Goal: Task Accomplishment & Management: Use online tool/utility

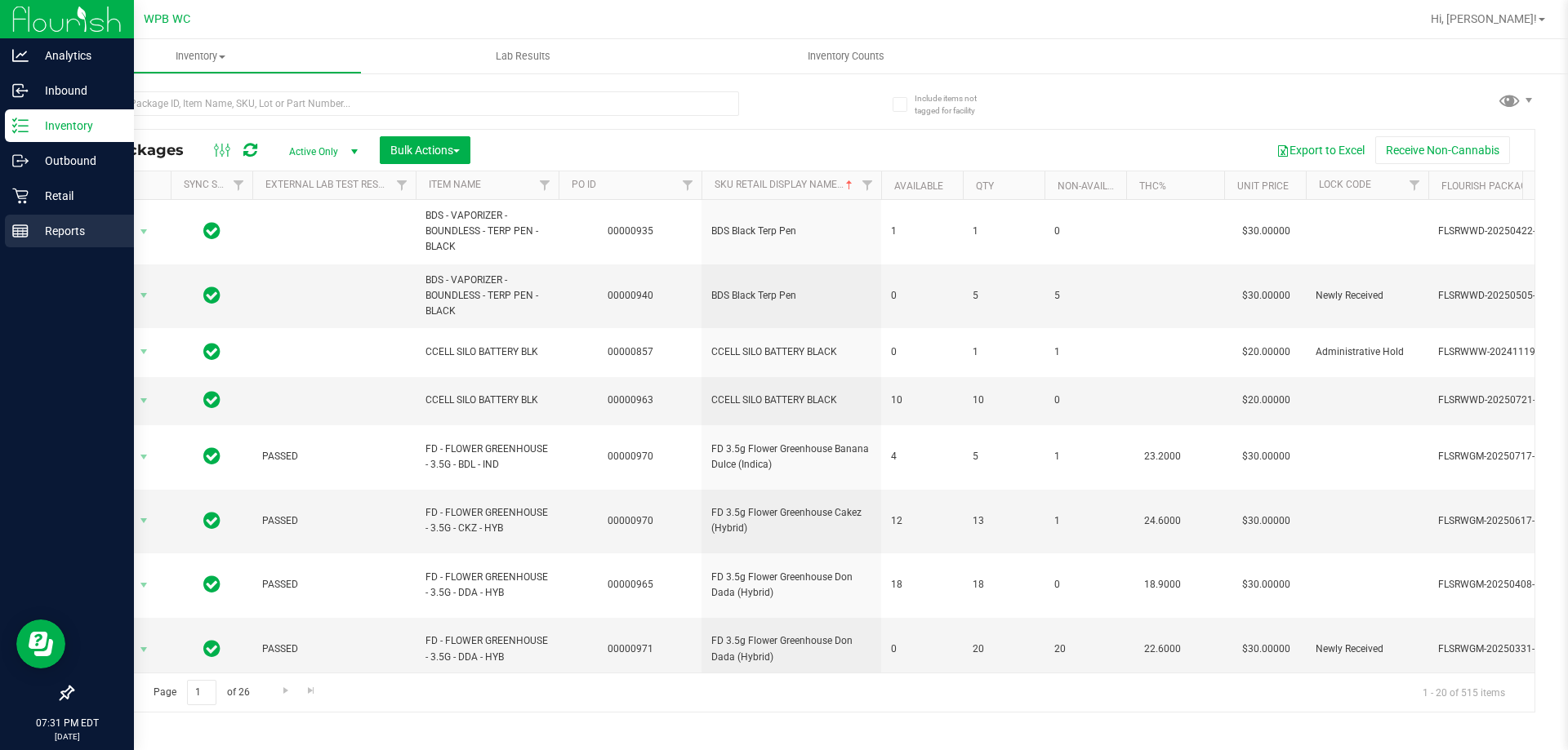
click at [29, 233] on p "Reports" at bounding box center [78, 231] width 98 height 19
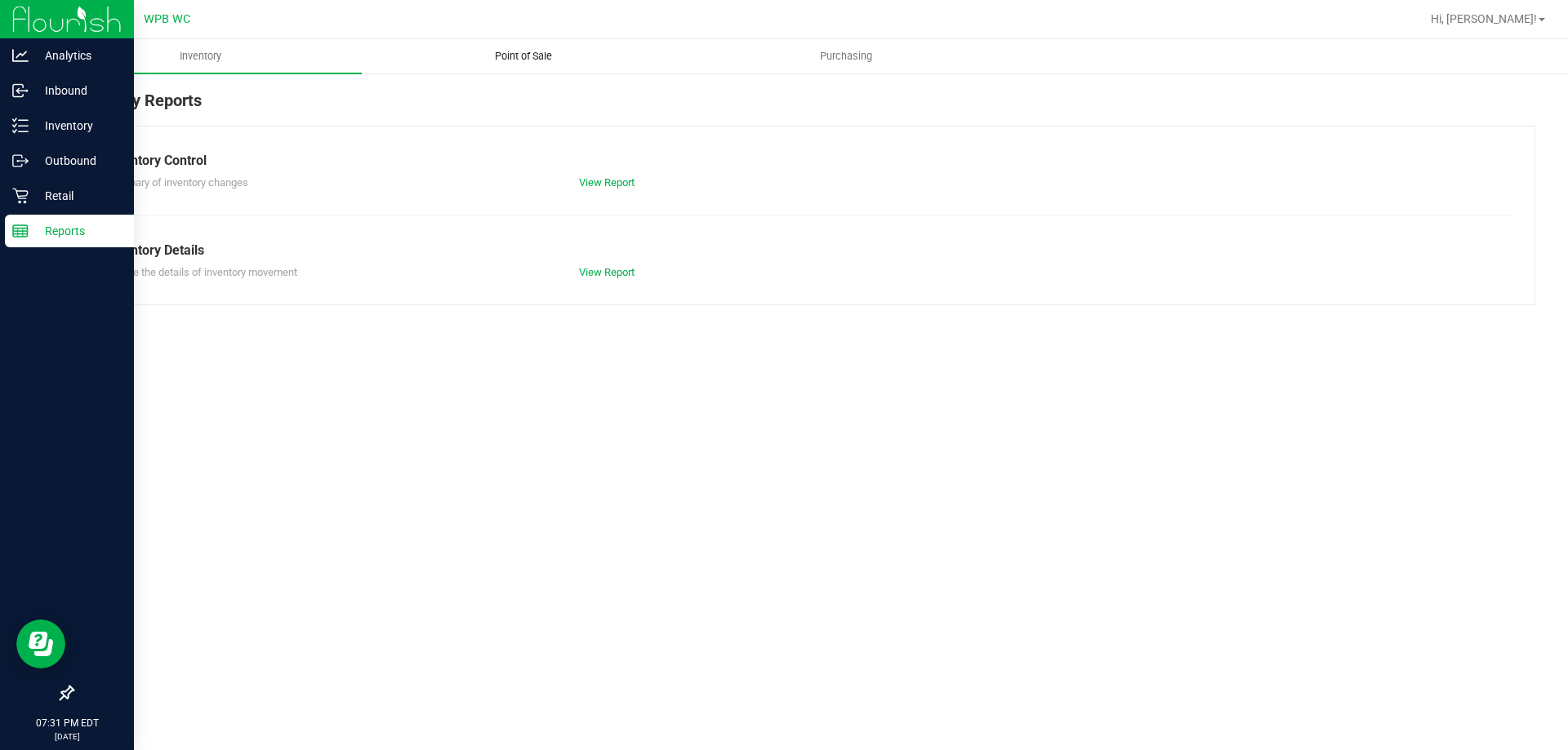
click at [495, 47] on uib-tab-heading "Point of Sale" at bounding box center [523, 56] width 321 height 32
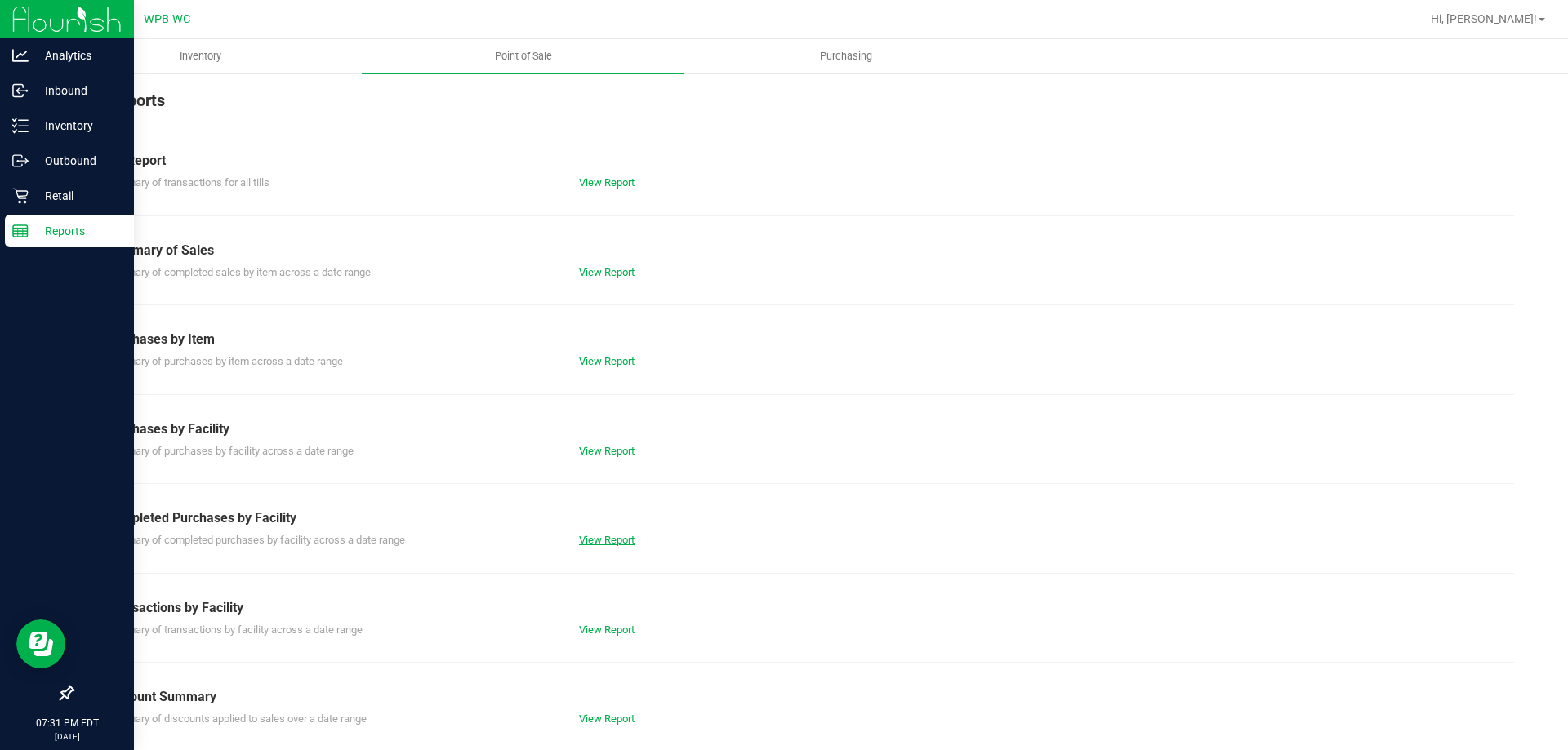
click at [579, 545] on link "View Report" at bounding box center [607, 540] width 56 height 12
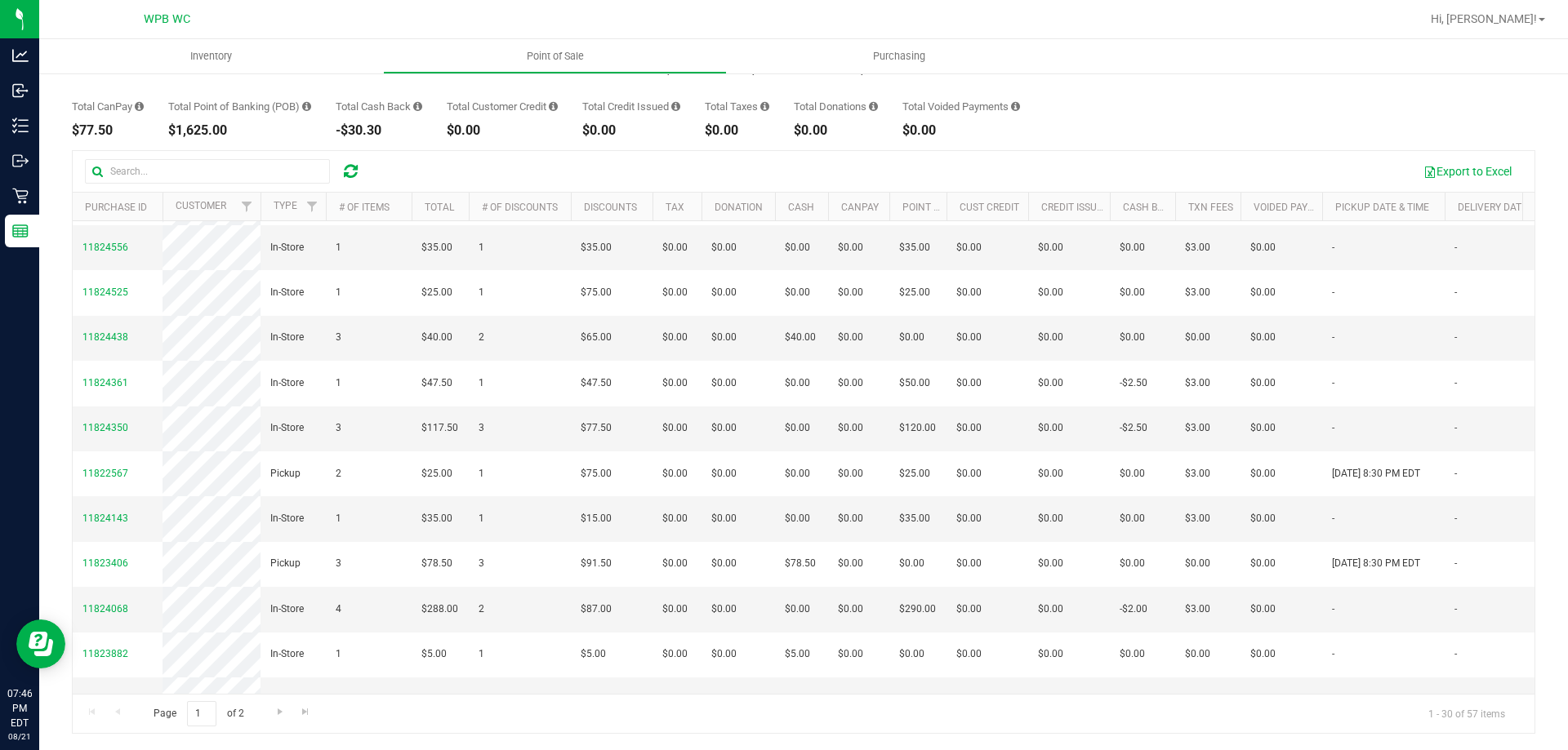
scroll to position [506, 0]
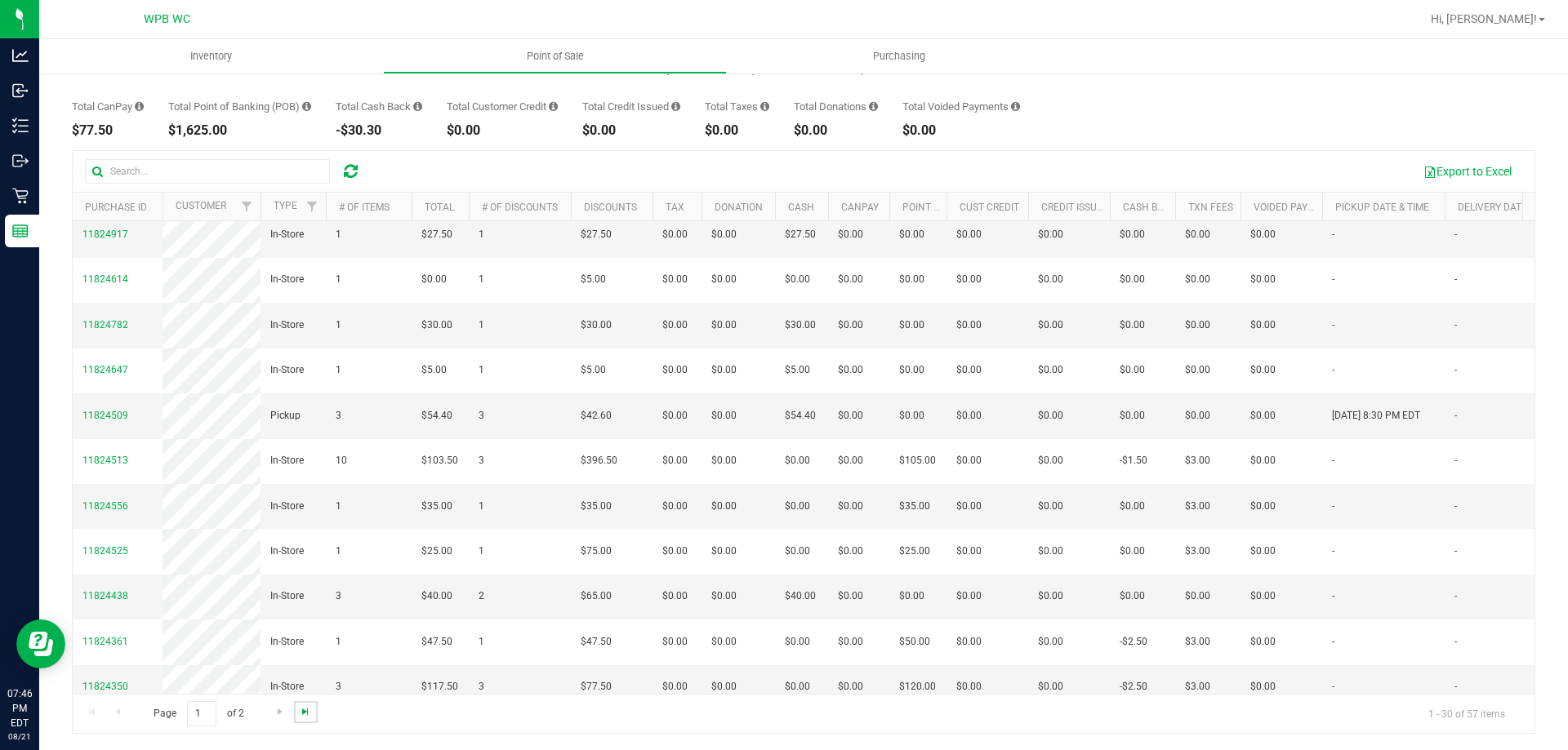
click at [302, 710] on span "Go to the last page" at bounding box center [305, 712] width 13 height 13
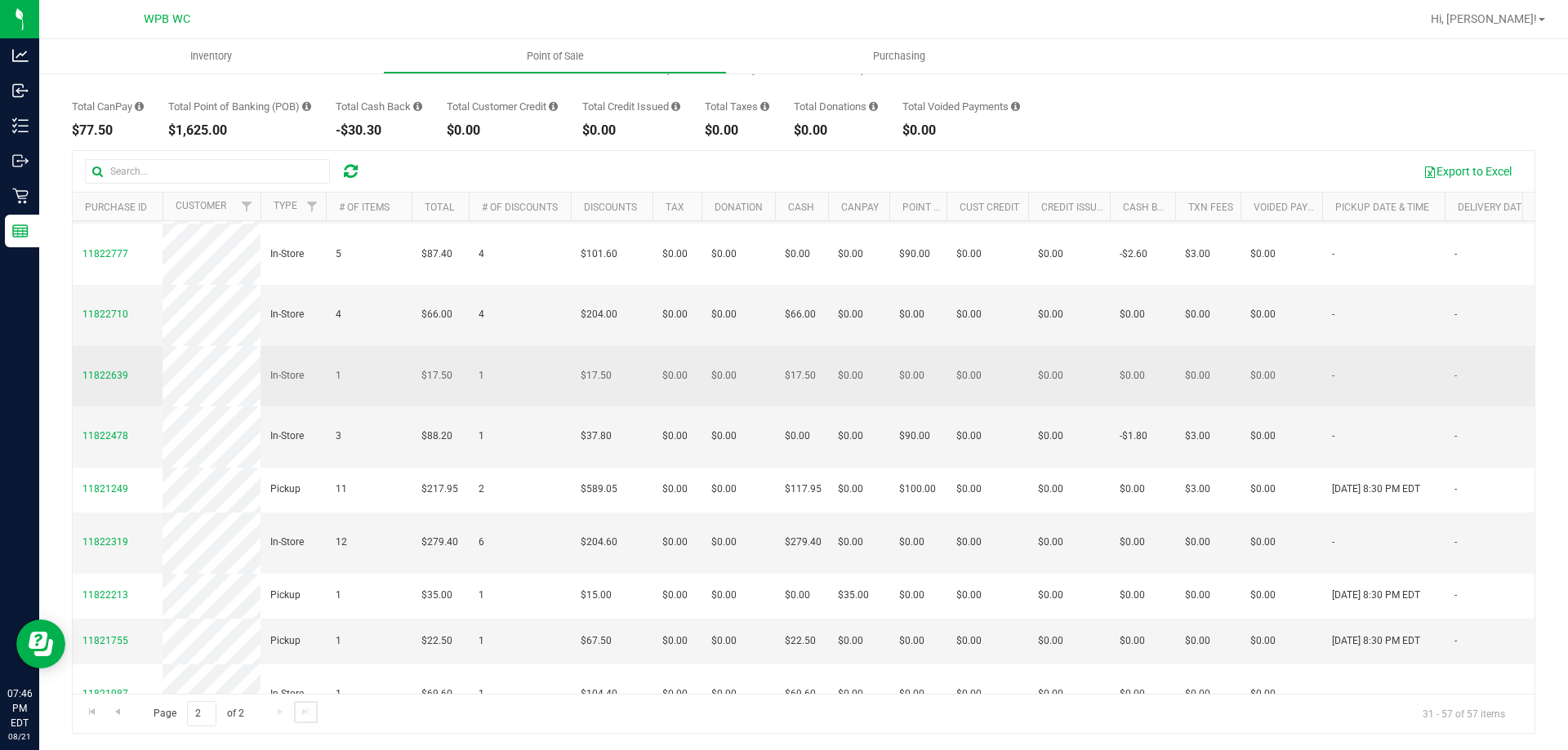
scroll to position [1074, 0]
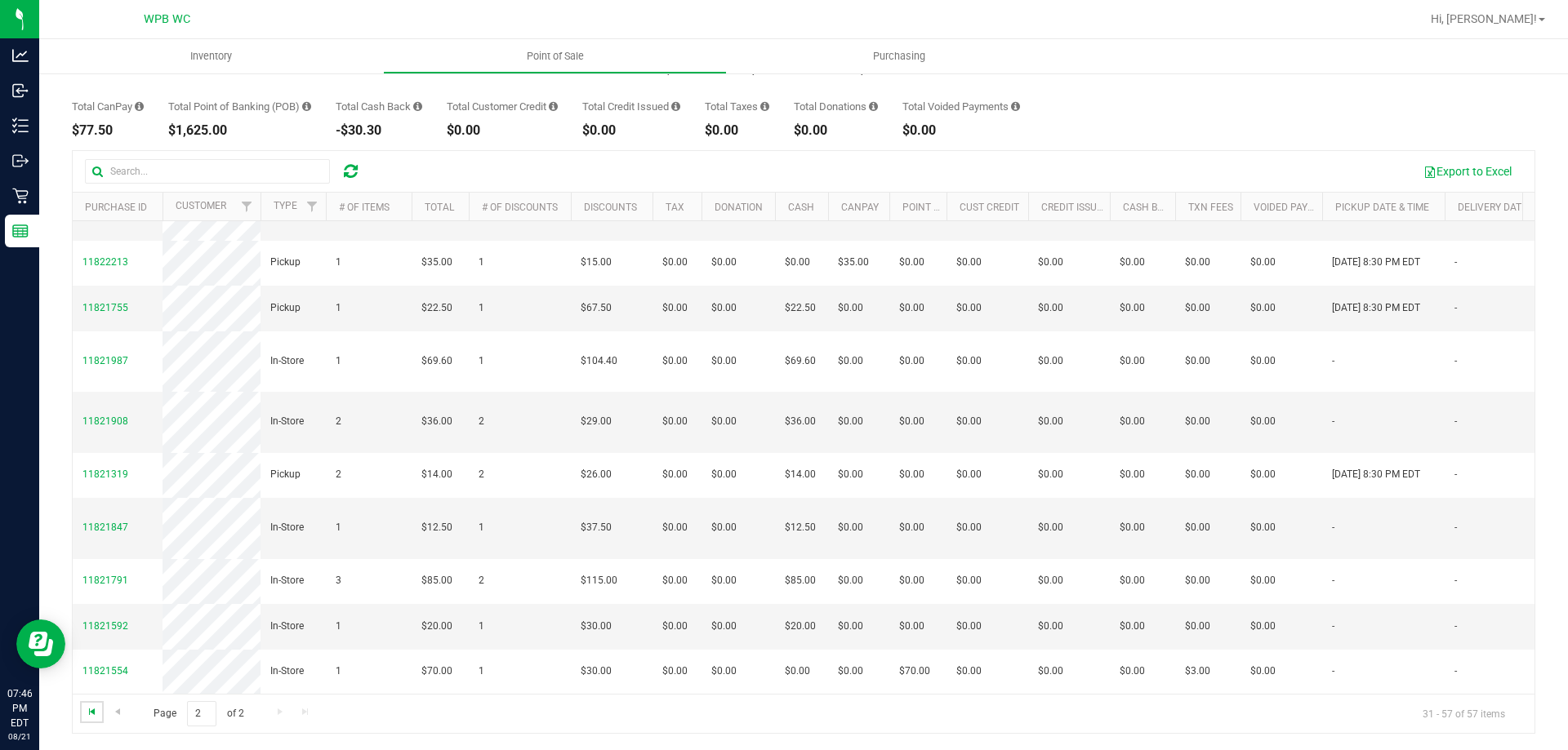
click at [97, 711] on span "Go to the first page" at bounding box center [92, 712] width 13 height 13
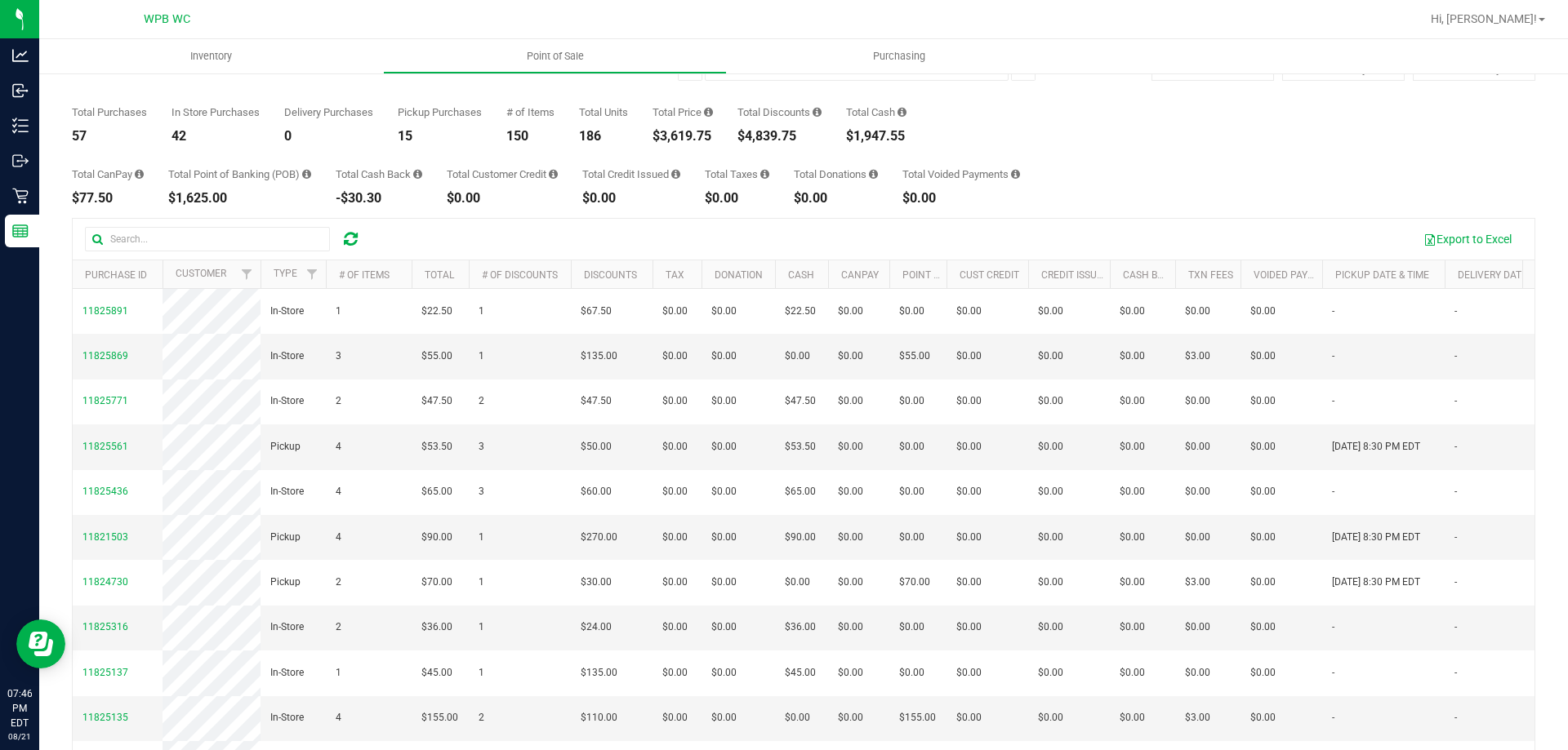
scroll to position [0, 0]
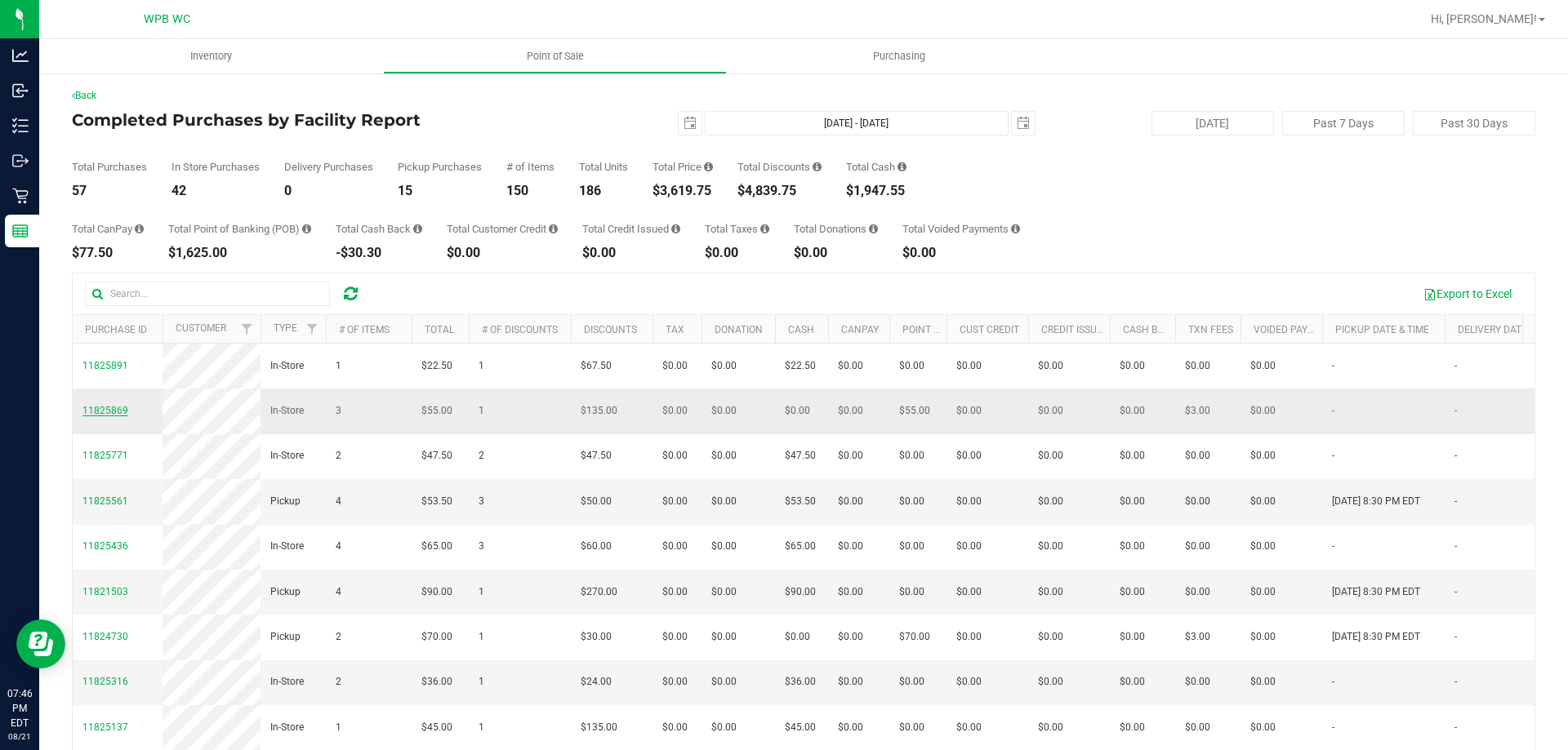
click at [113, 416] on span "11825869" at bounding box center [105, 410] width 45 height 11
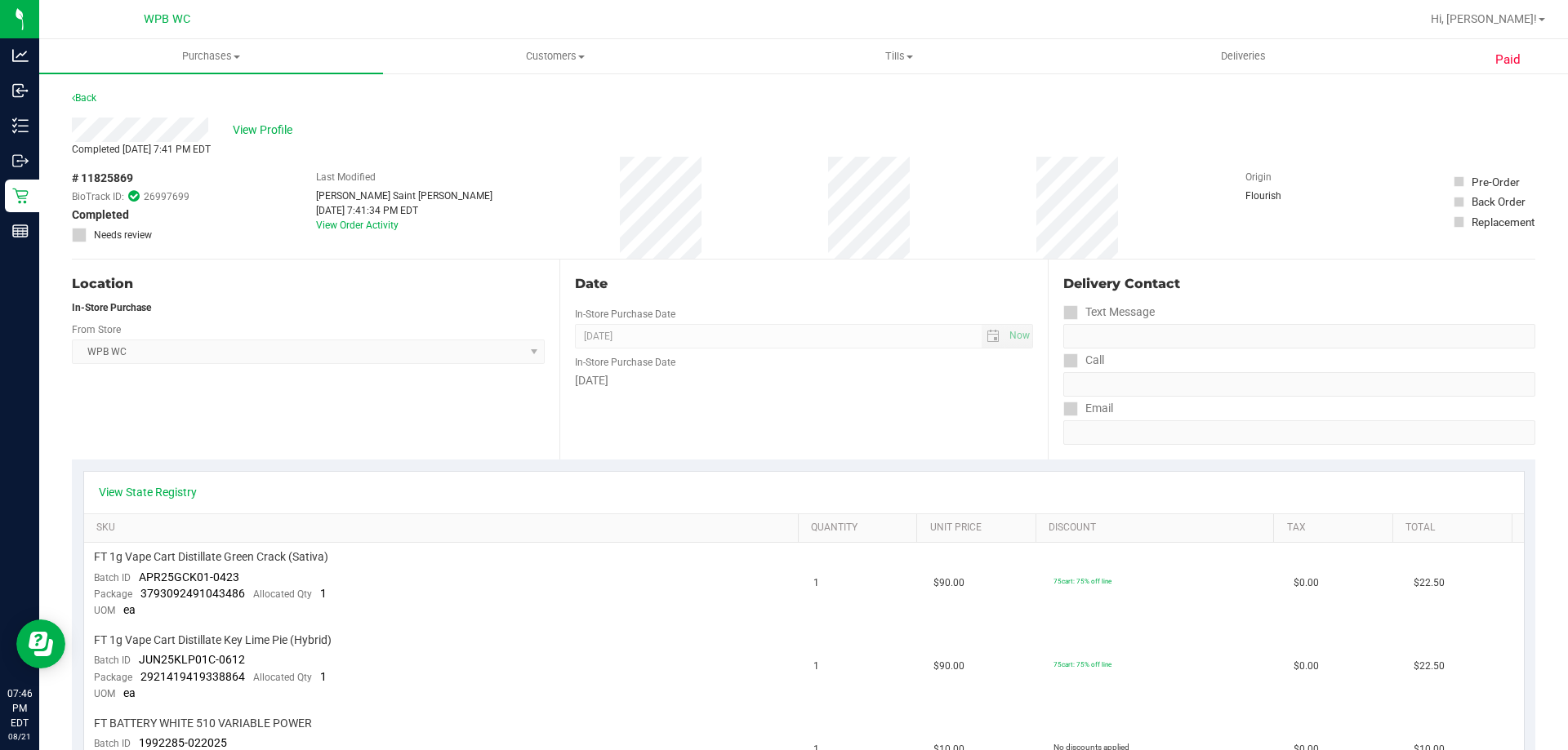
scroll to position [163, 0]
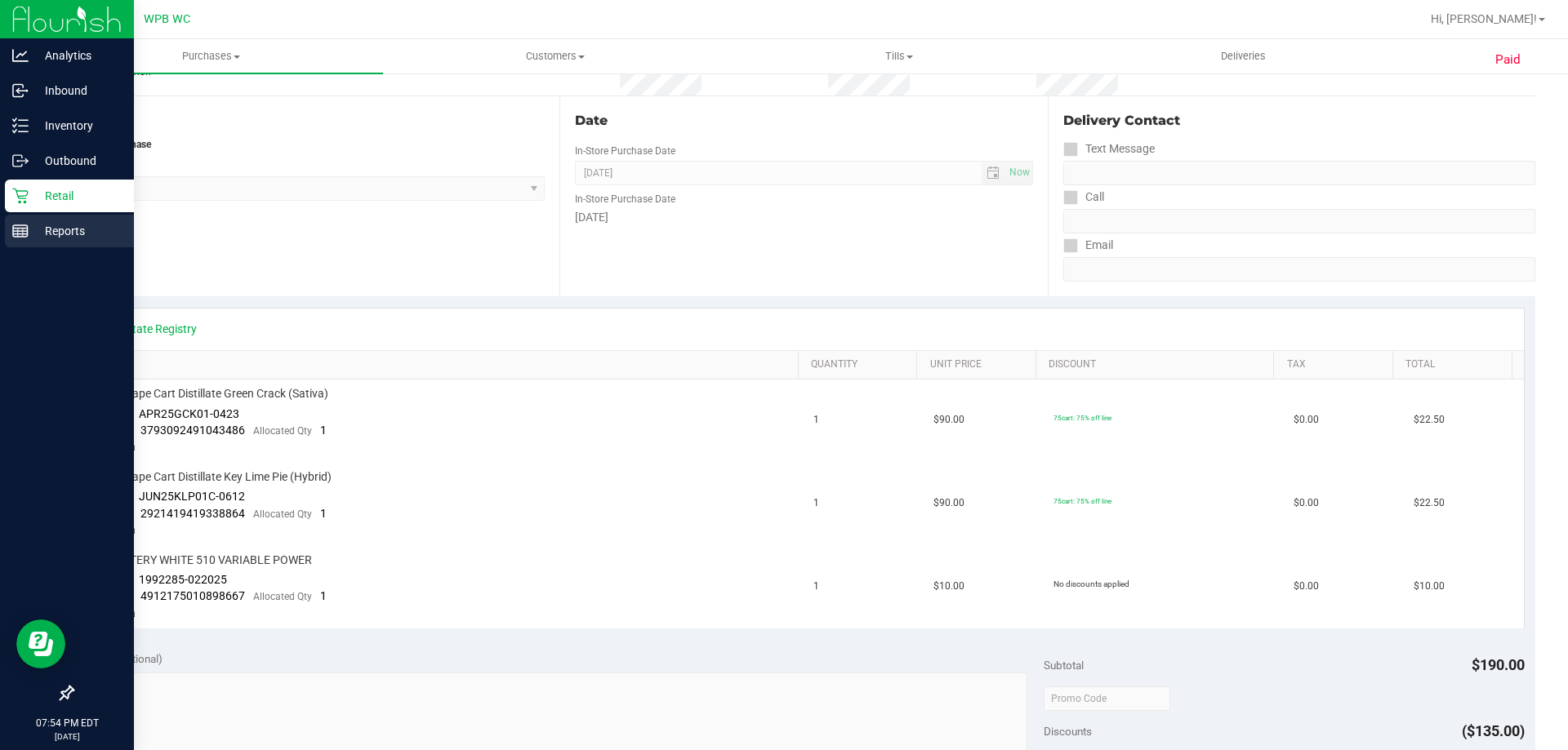
click at [36, 242] on div "Reports" at bounding box center [70, 231] width 129 height 32
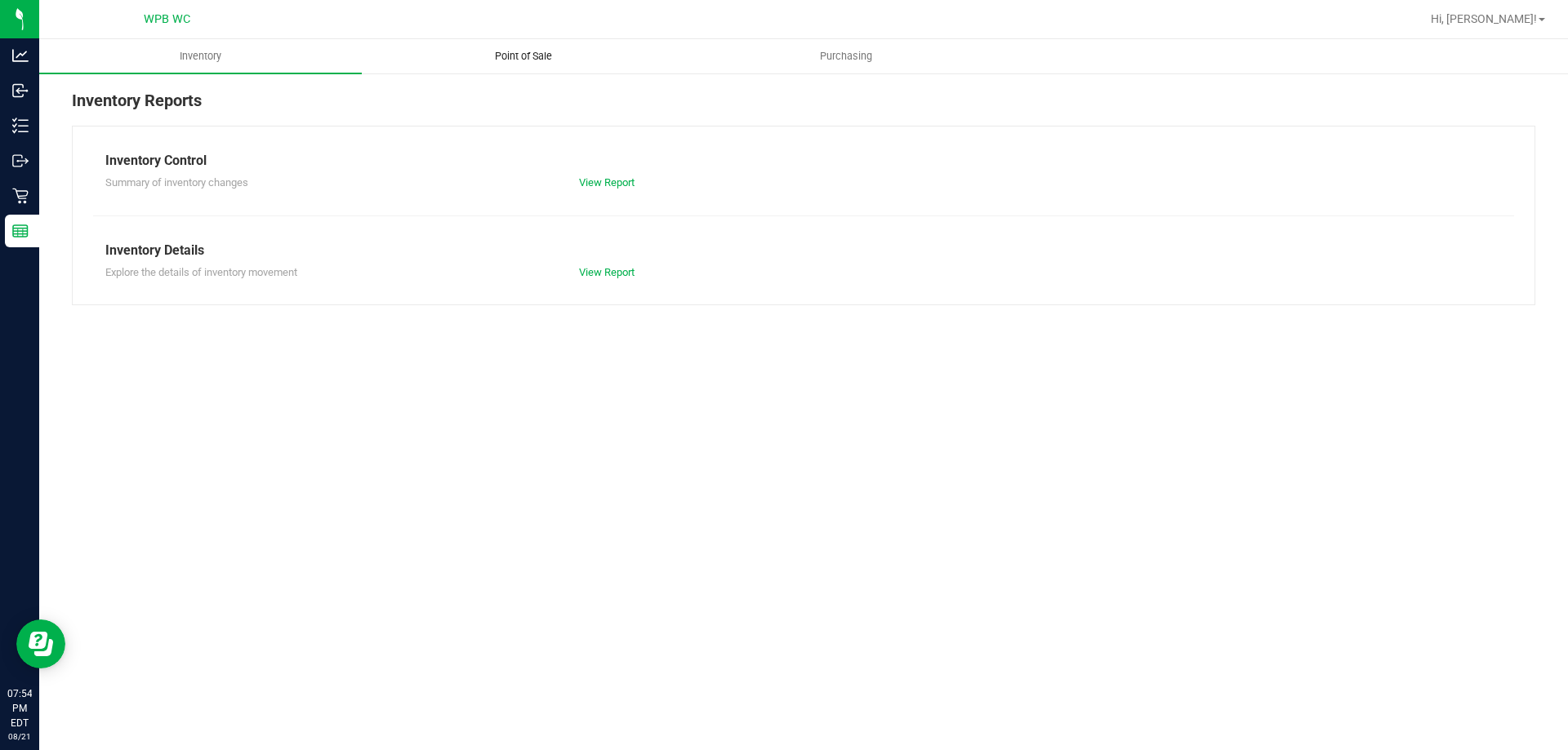
click at [517, 43] on uib-tab-heading "Point of Sale" at bounding box center [523, 56] width 321 height 32
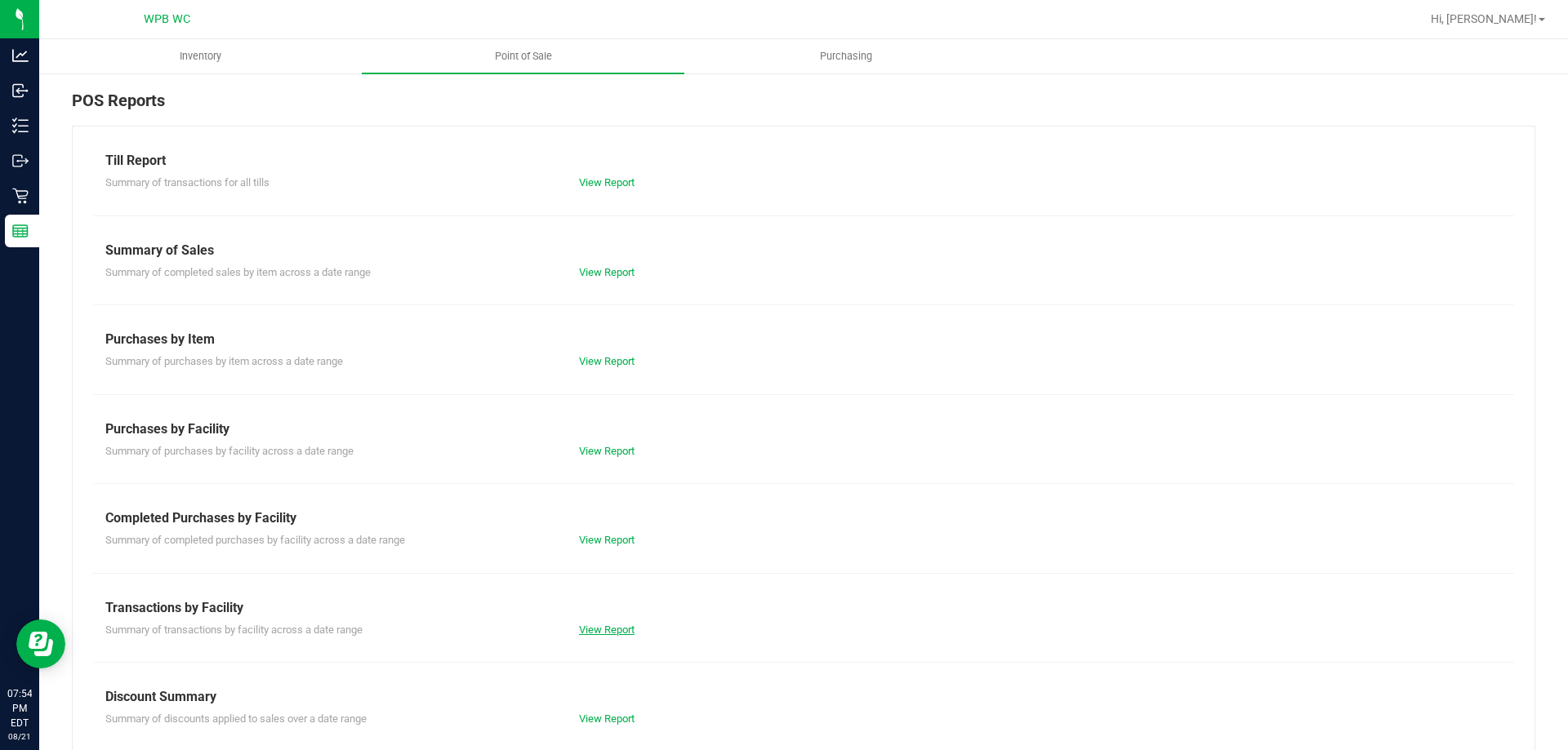
click at [601, 630] on link "View Report" at bounding box center [607, 630] width 56 height 12
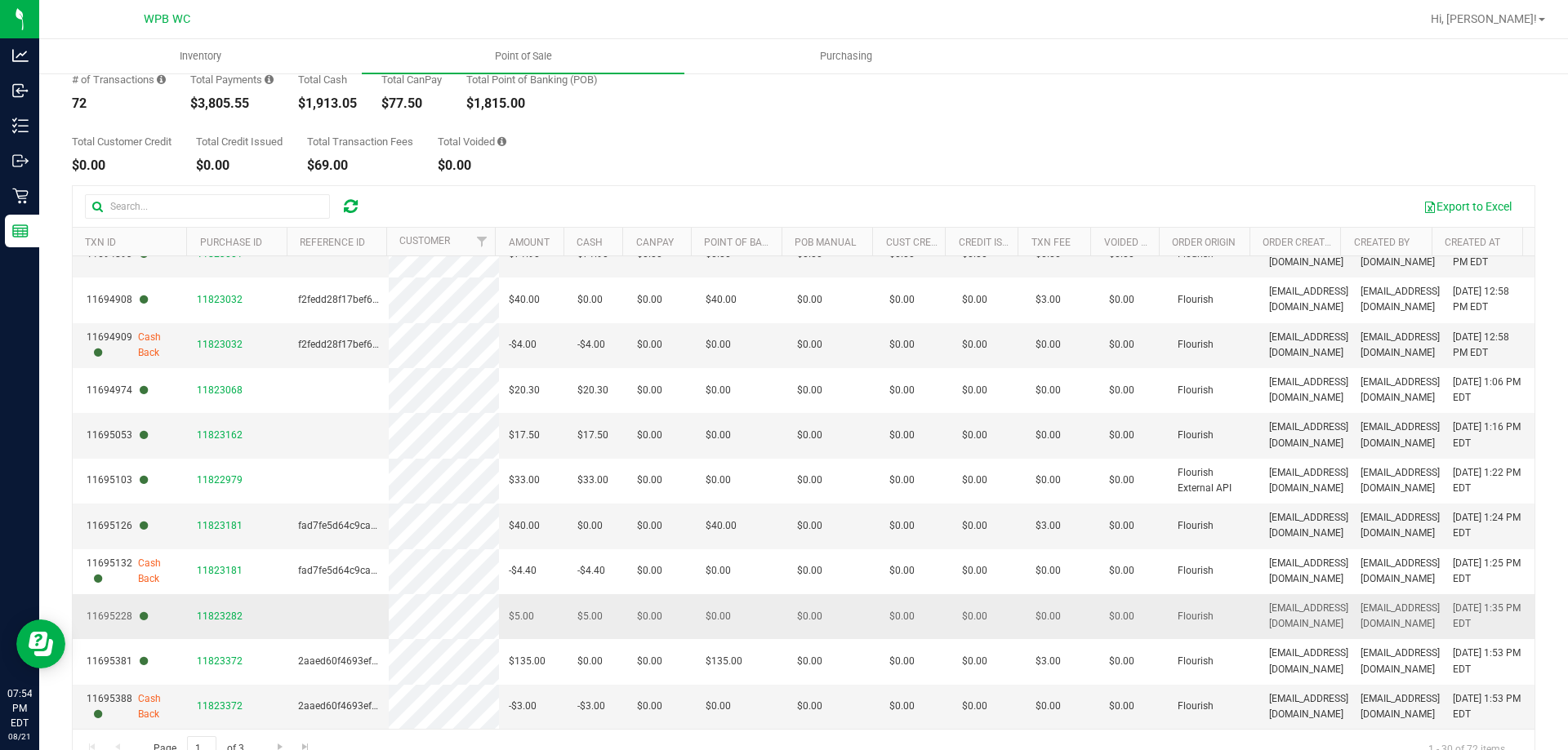
scroll to position [122, 0]
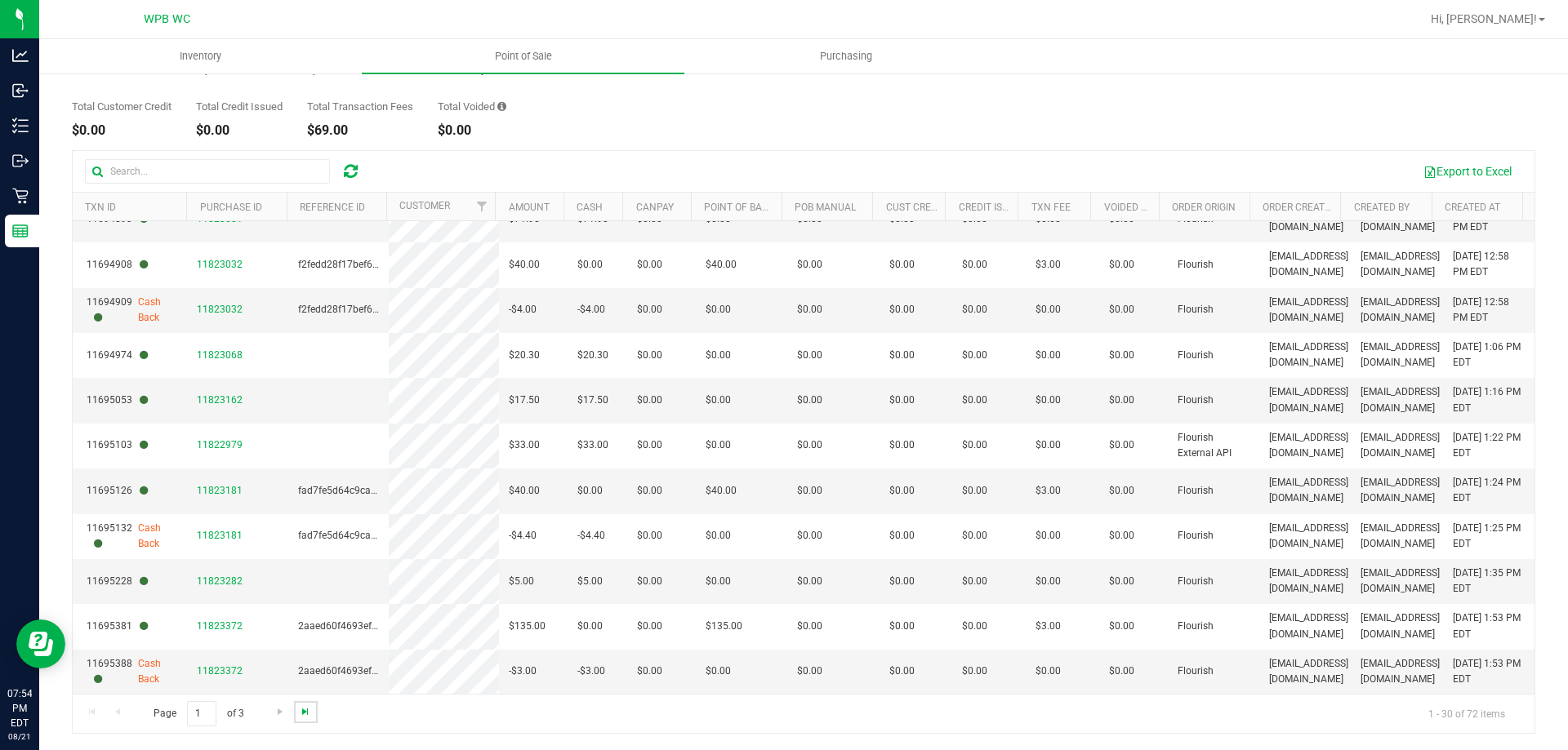
click at [303, 716] on span "Go to the last page" at bounding box center [305, 712] width 13 height 13
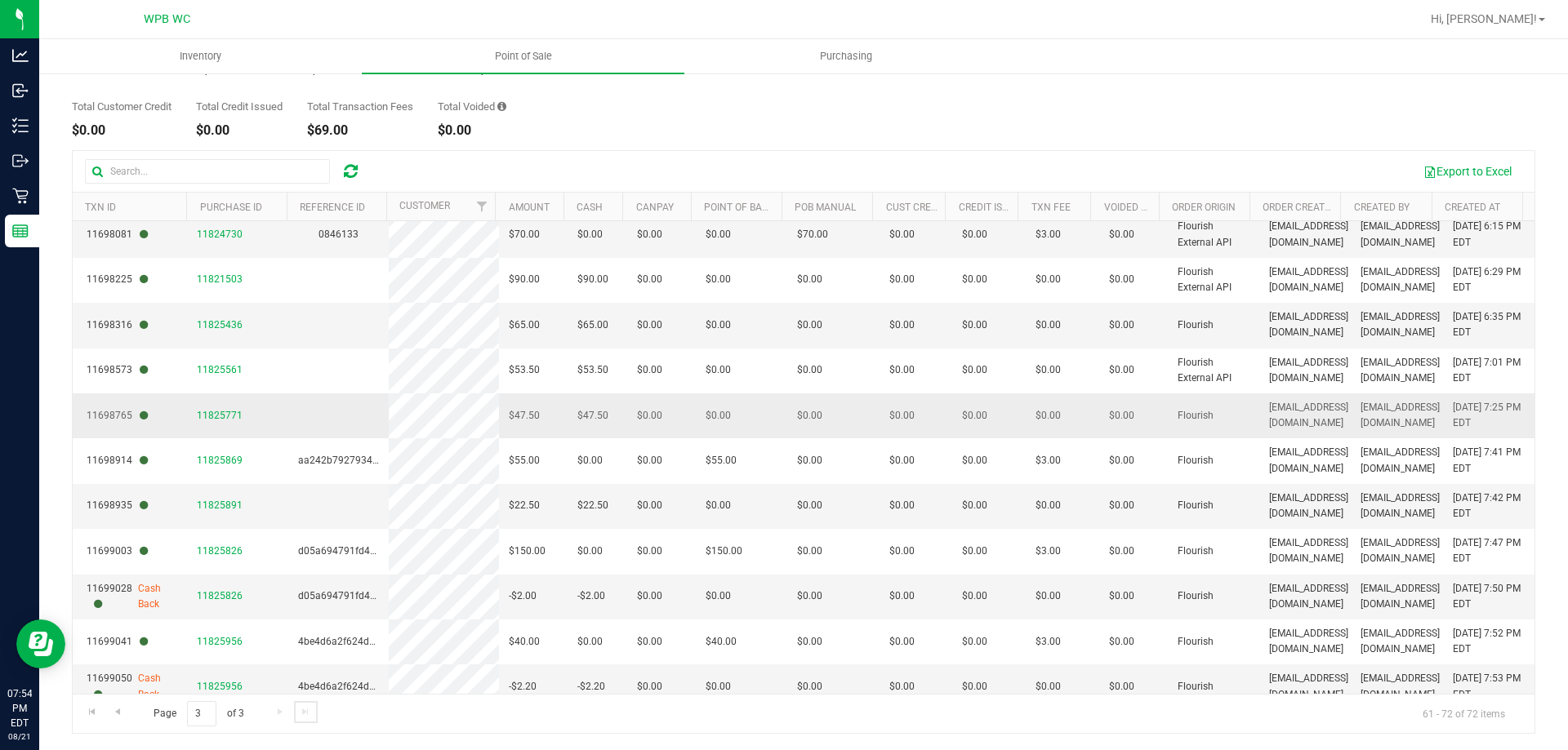
scroll to position [69, 0]
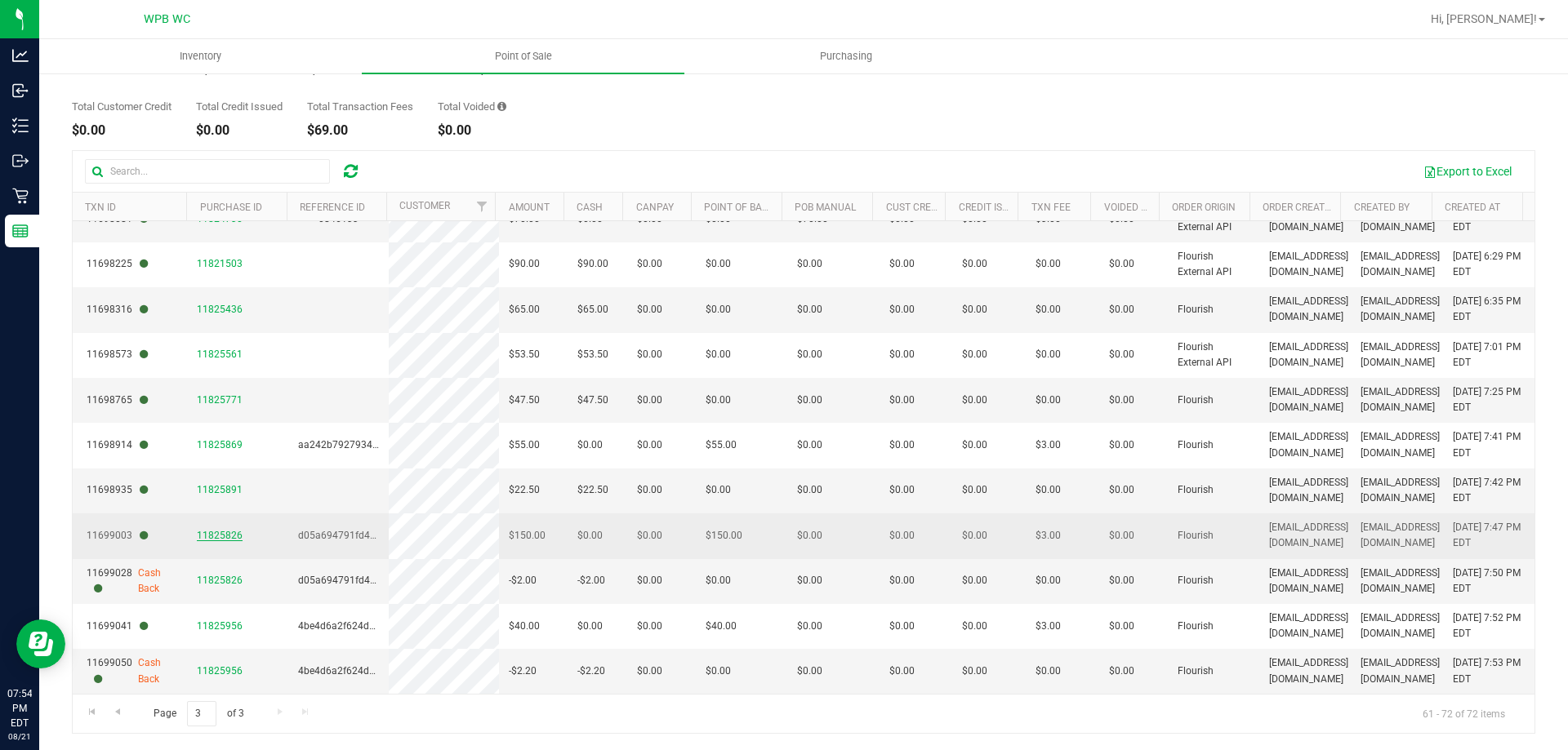
click at [233, 540] on span "11825826" at bounding box center [219, 535] width 45 height 11
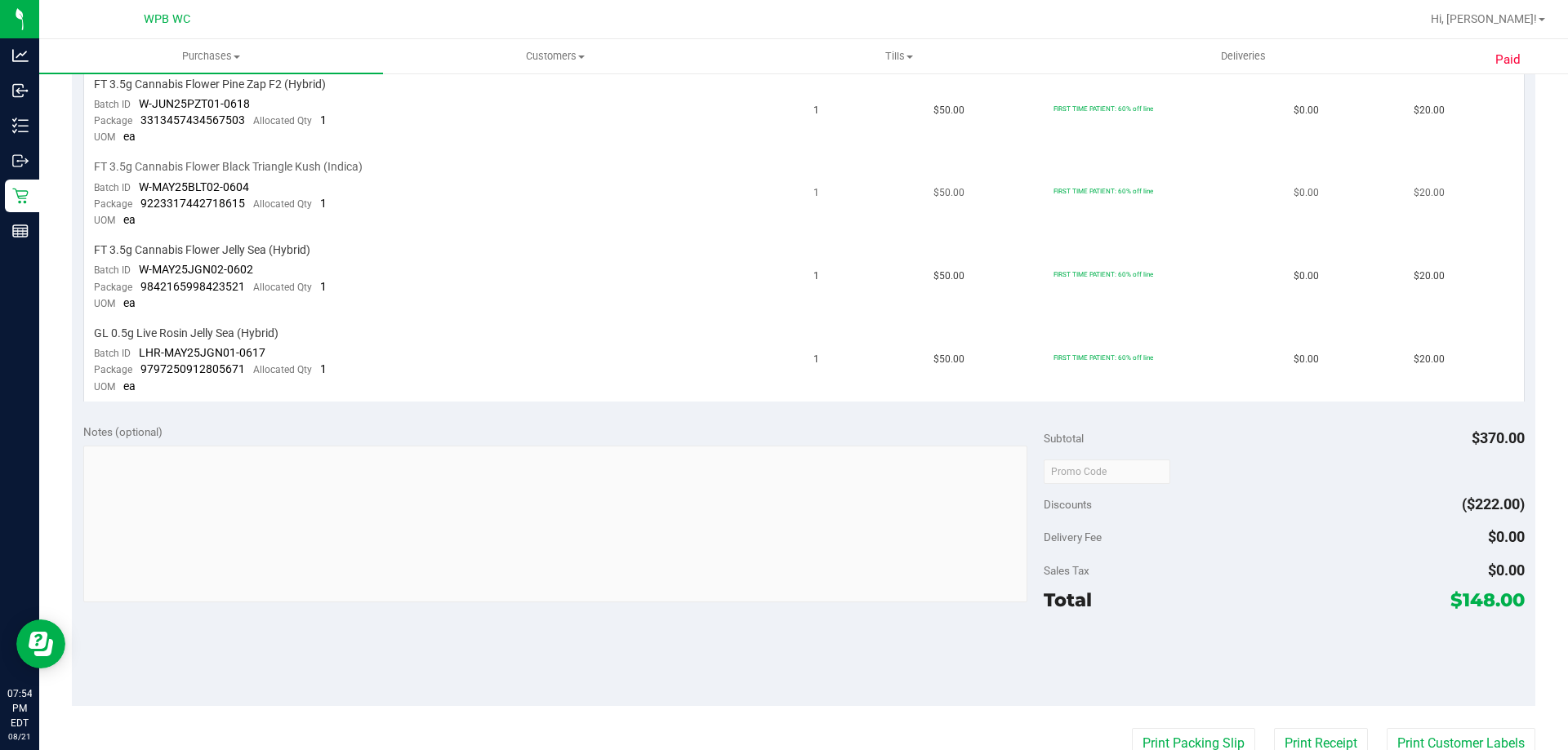
scroll to position [857, 0]
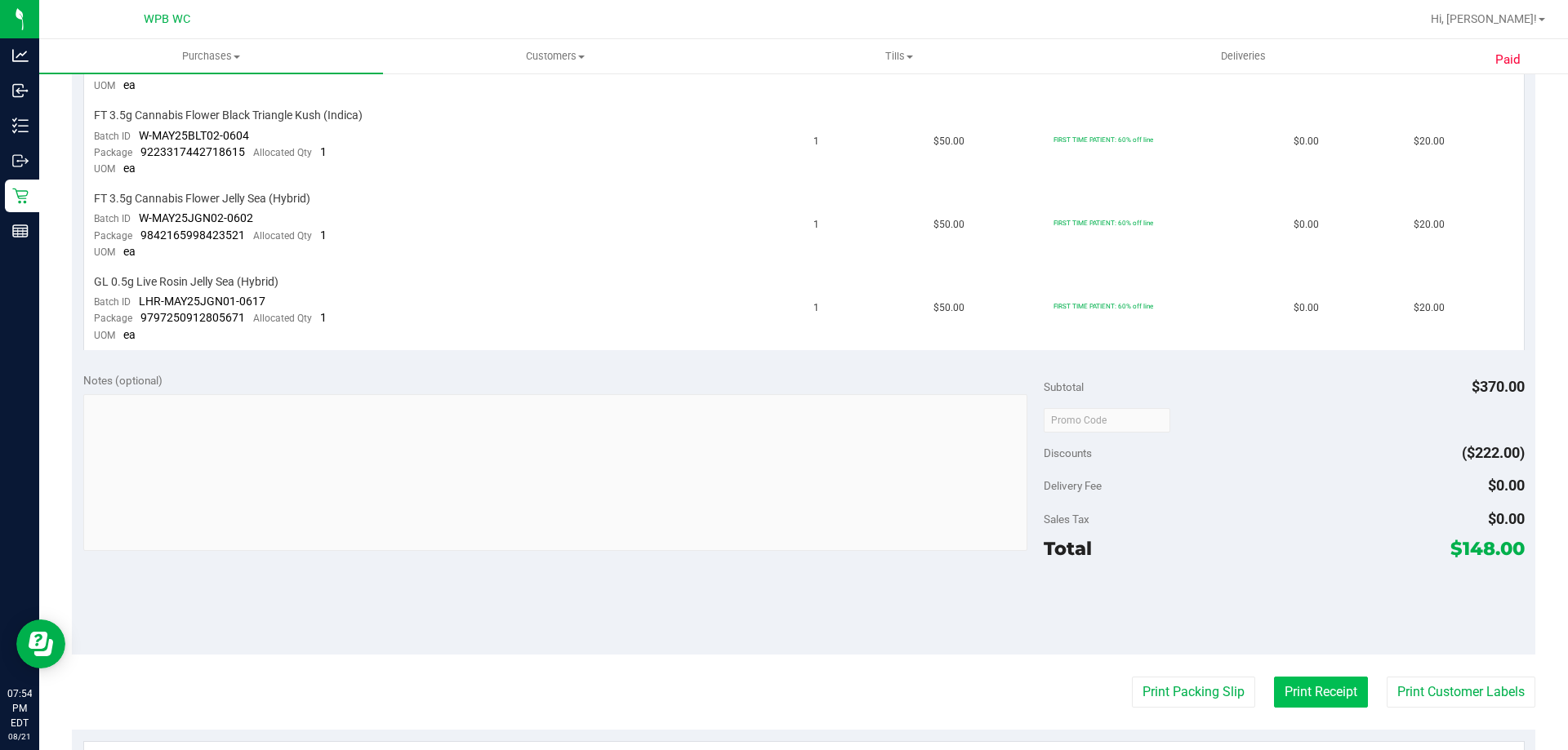
click at [1330, 687] on button "Print Receipt" at bounding box center [1322, 692] width 94 height 31
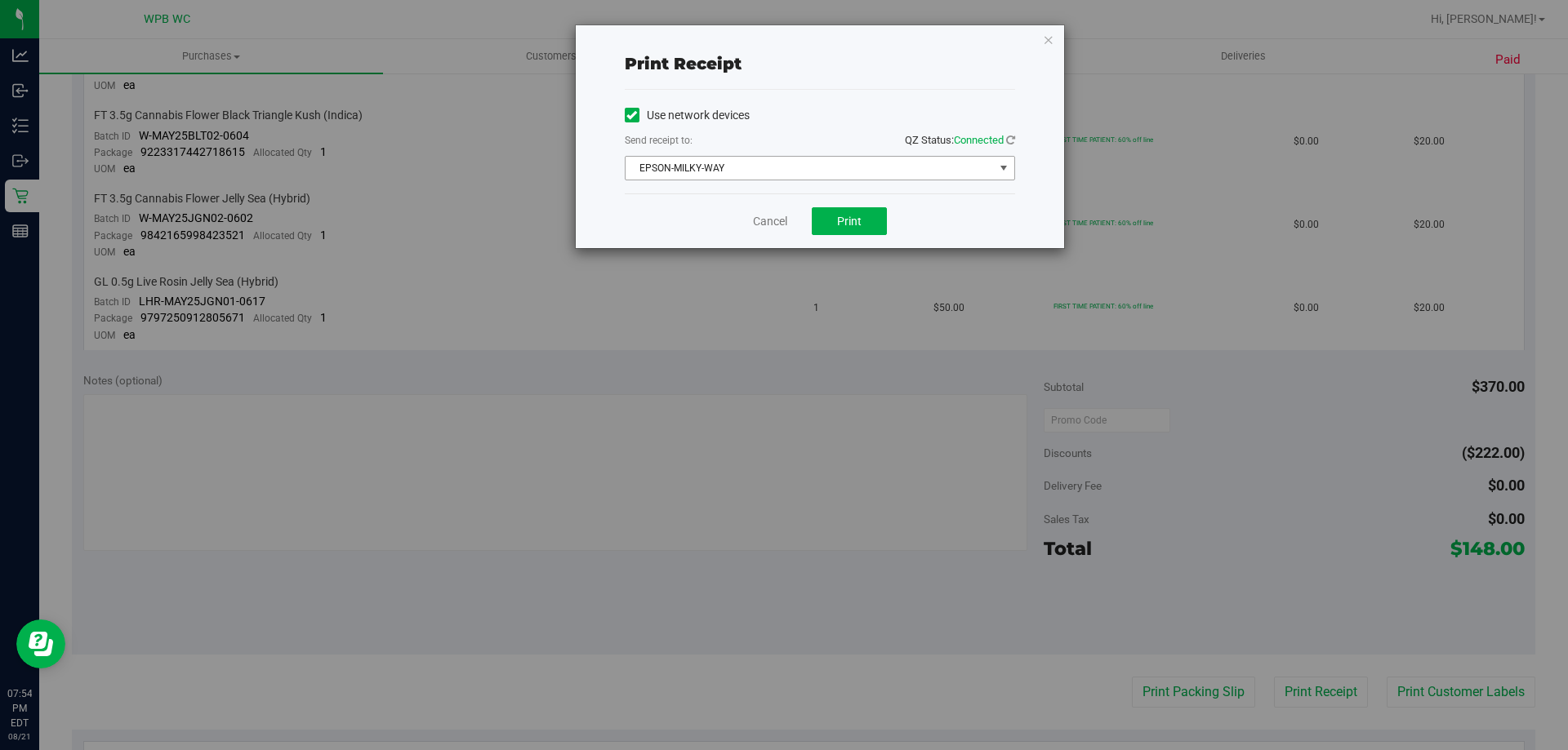
click at [825, 171] on span "EPSON-MILKY-WAY" at bounding box center [810, 169] width 369 height 23
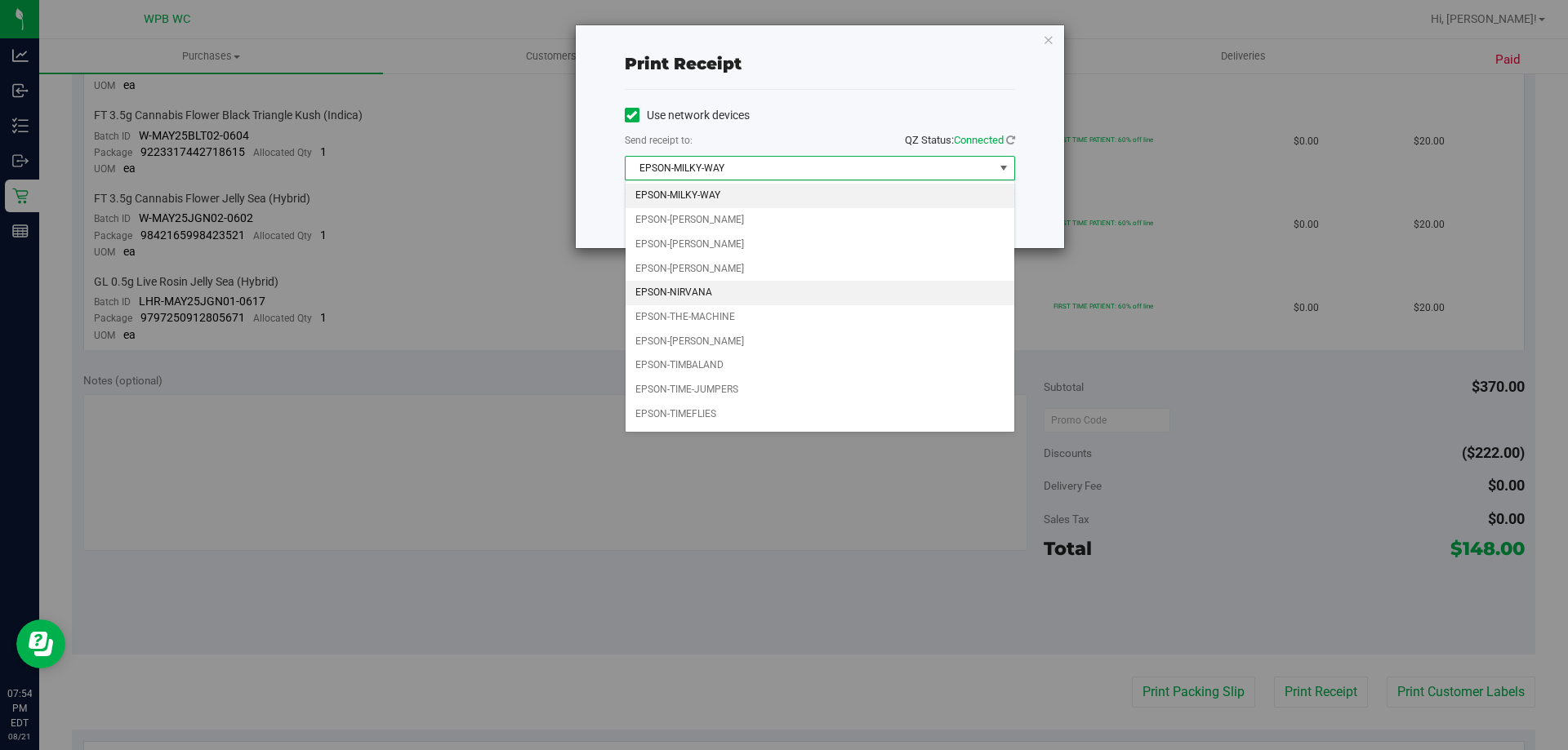
click at [721, 296] on li "EPSON-NIRVANA" at bounding box center [819, 293] width 389 height 24
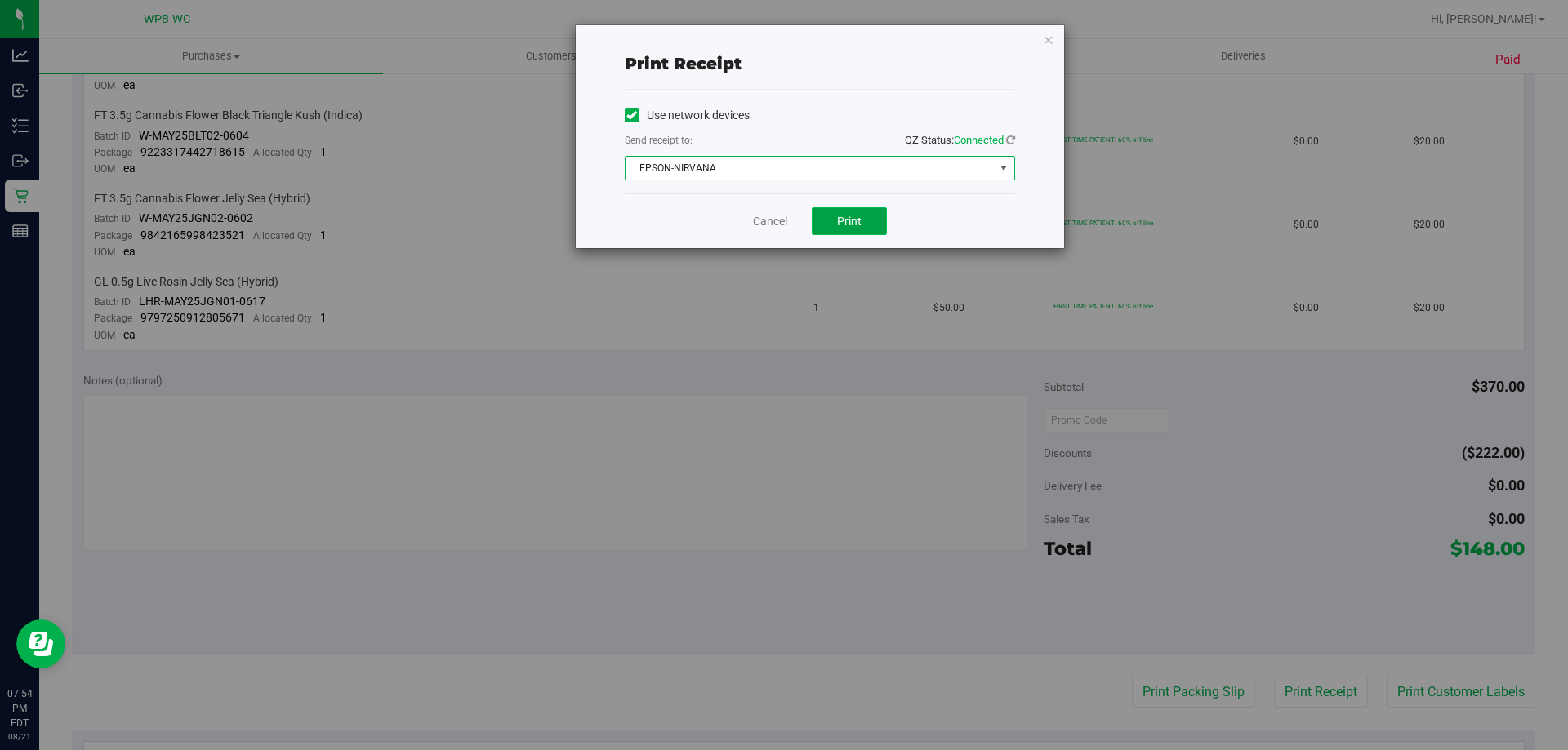
click at [835, 220] on button "Print" at bounding box center [850, 222] width 75 height 28
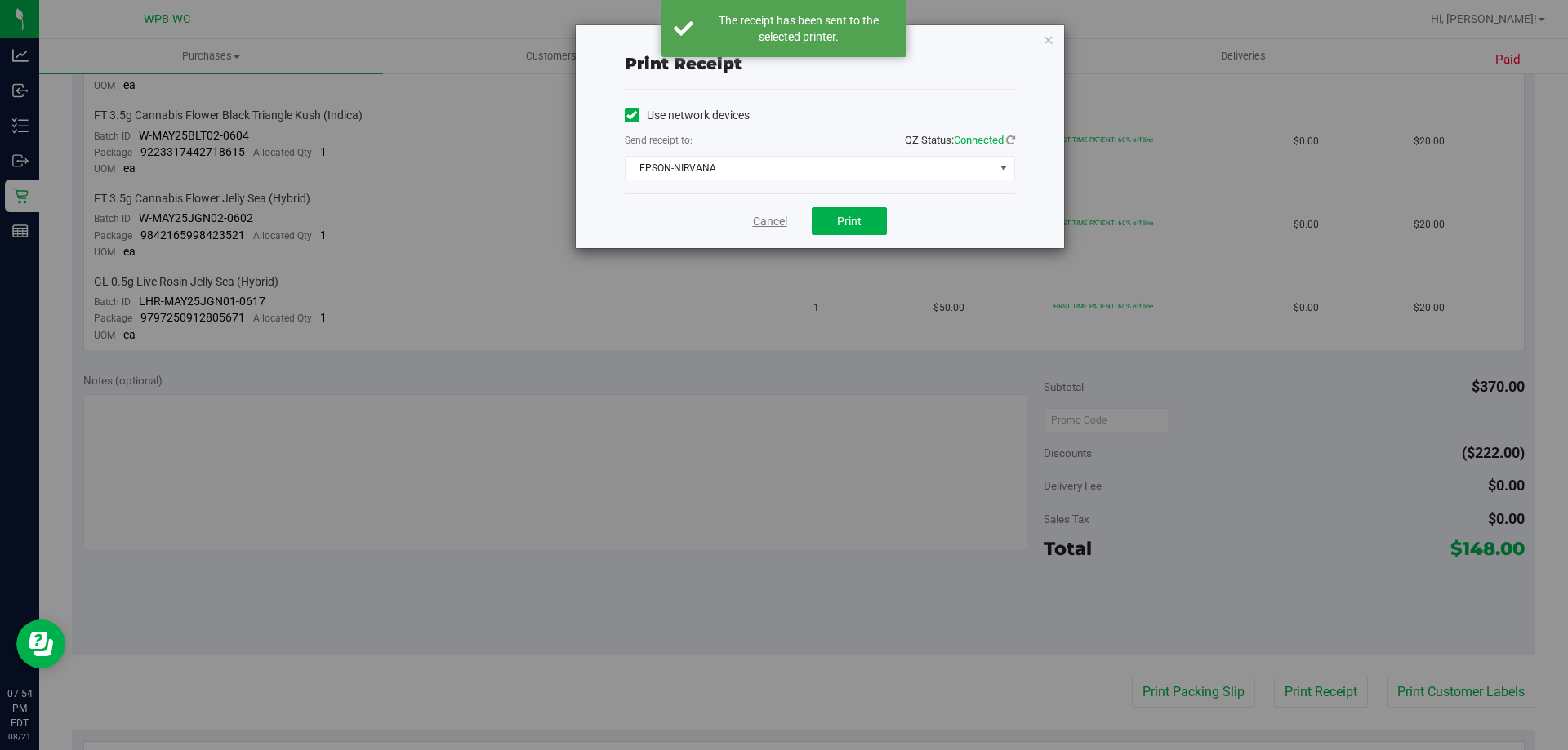
click at [762, 221] on link "Cancel" at bounding box center [770, 222] width 34 height 17
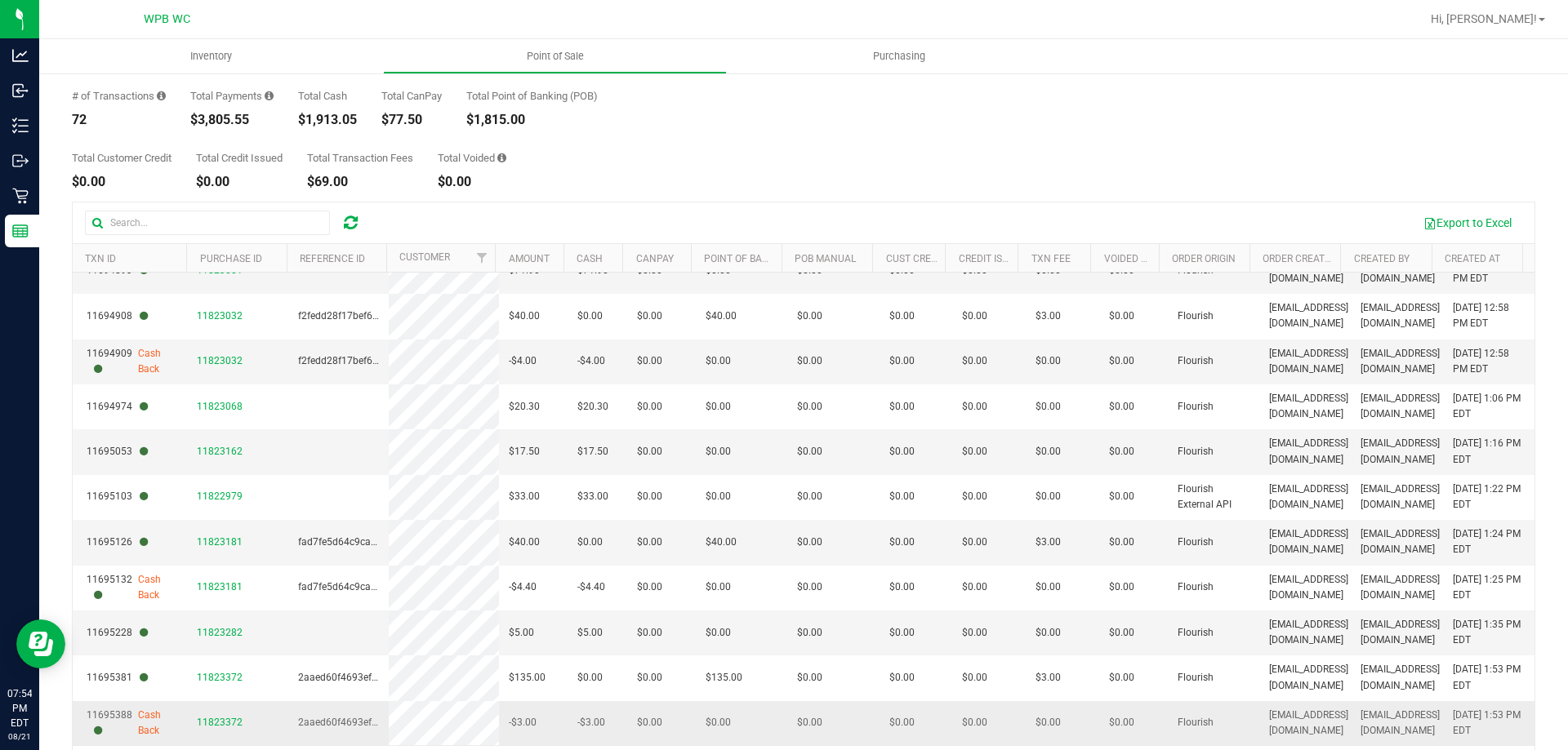
scroll to position [122, 0]
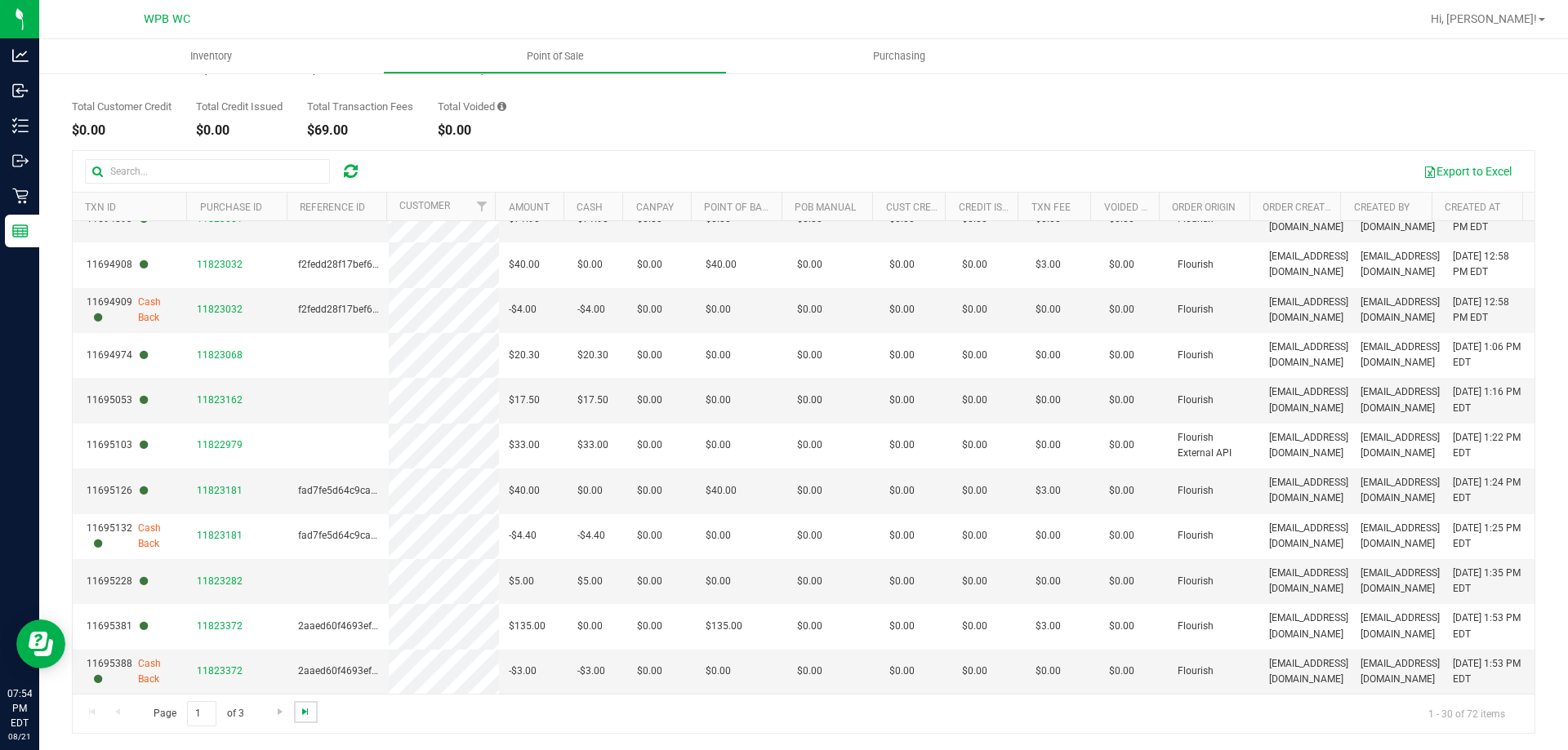
click at [306, 716] on span "Go to the last page" at bounding box center [305, 712] width 13 height 13
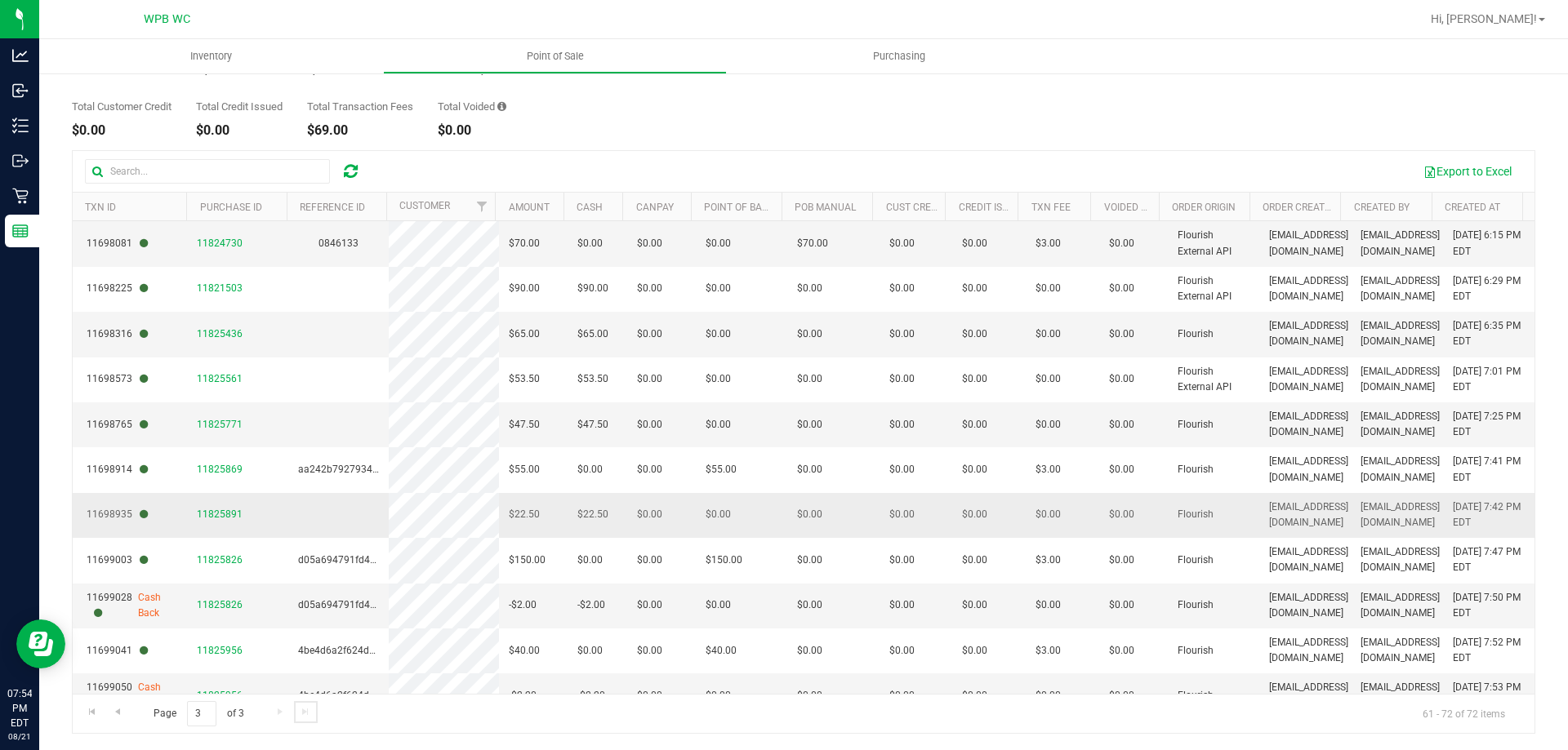
scroll to position [69, 0]
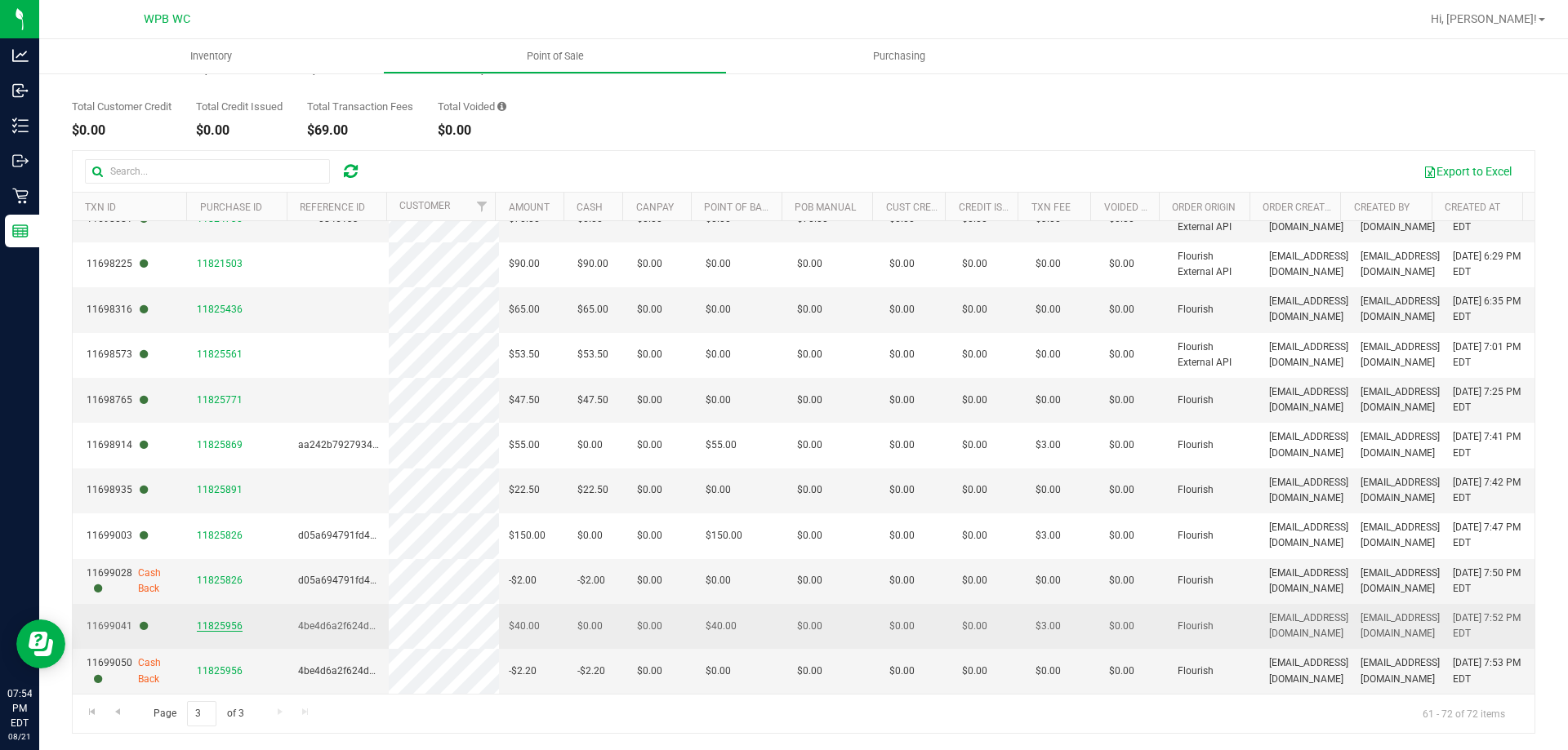
click at [218, 625] on span "11825956" at bounding box center [219, 626] width 45 height 11
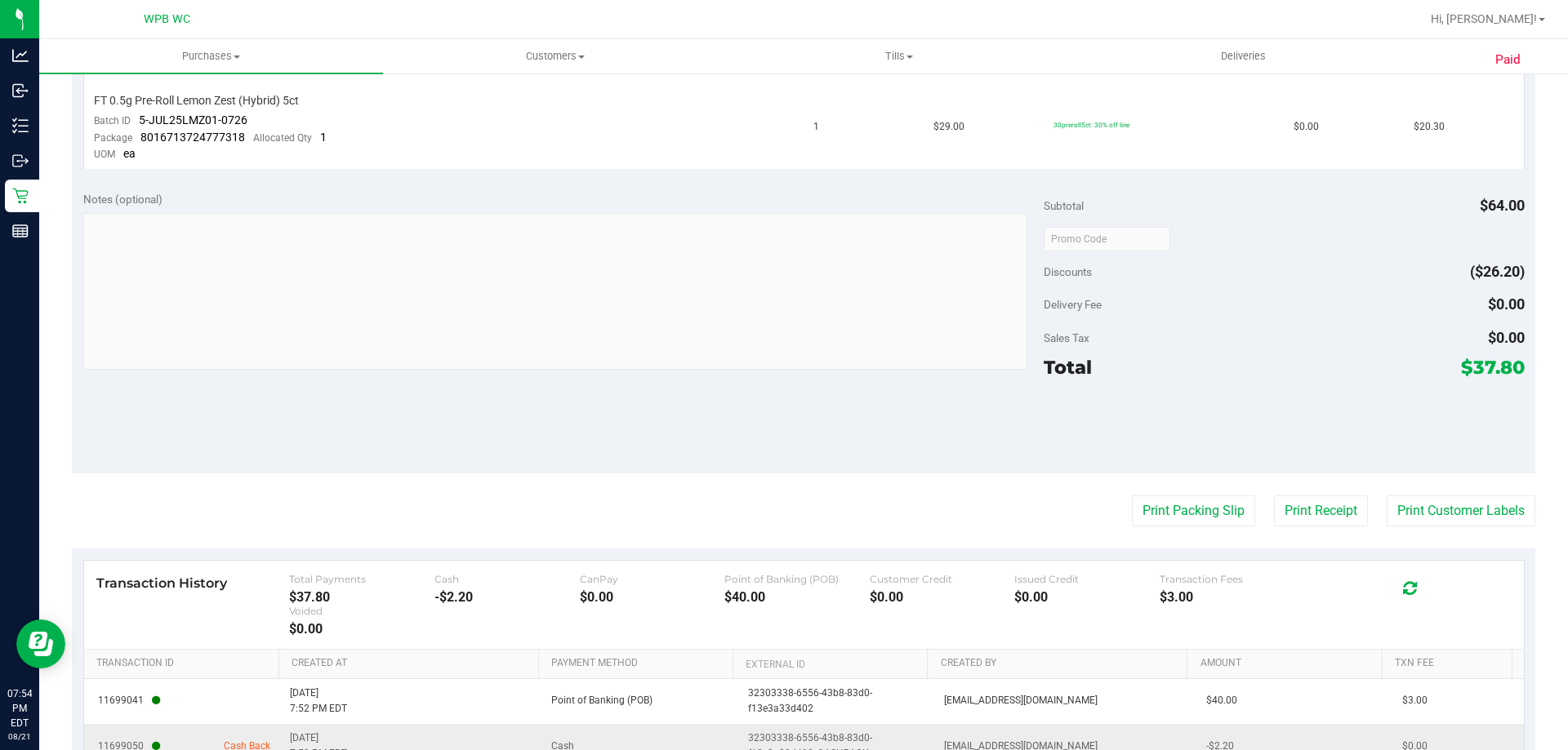
scroll to position [676, 0]
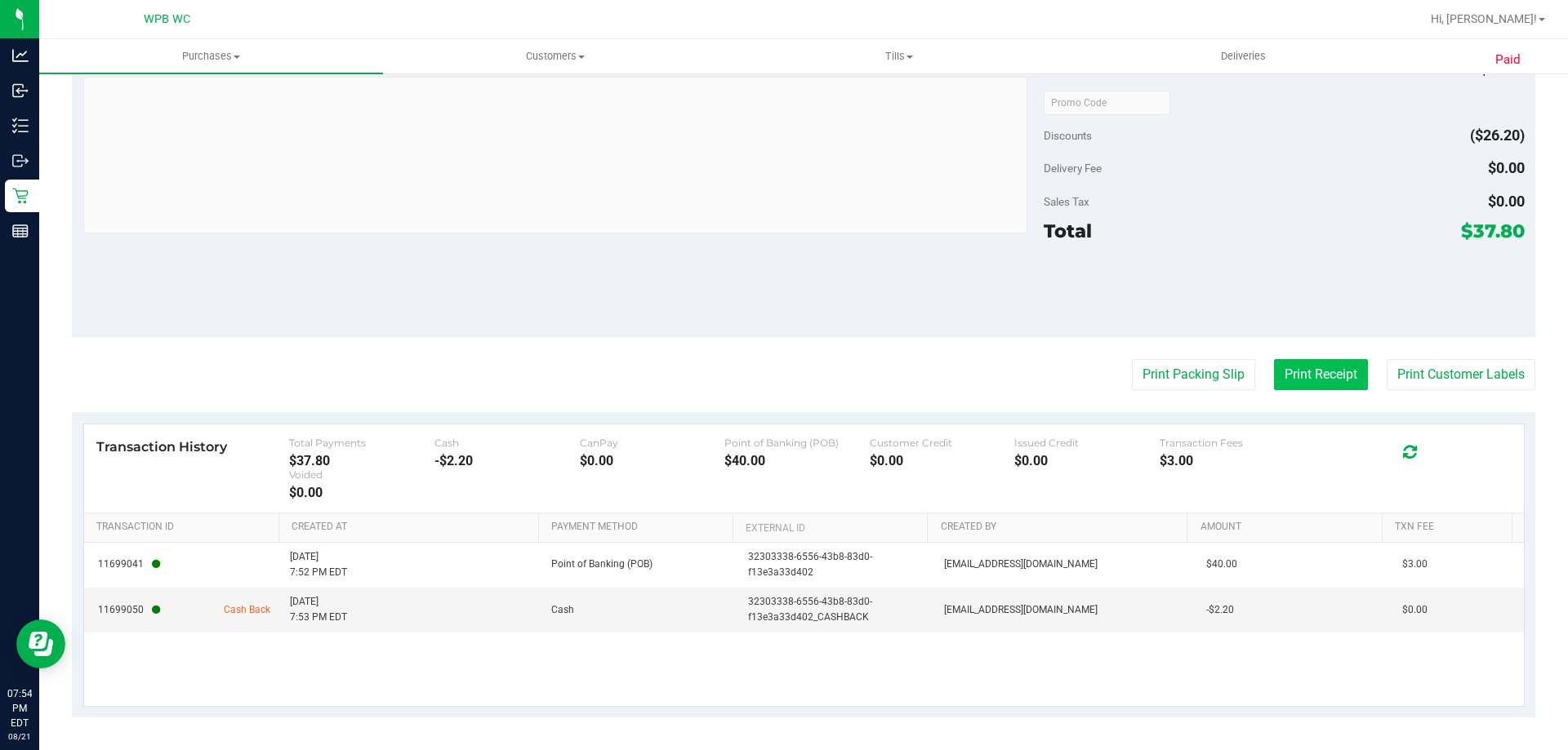
click at [1309, 382] on button "Print Receipt" at bounding box center [1322, 375] width 94 height 31
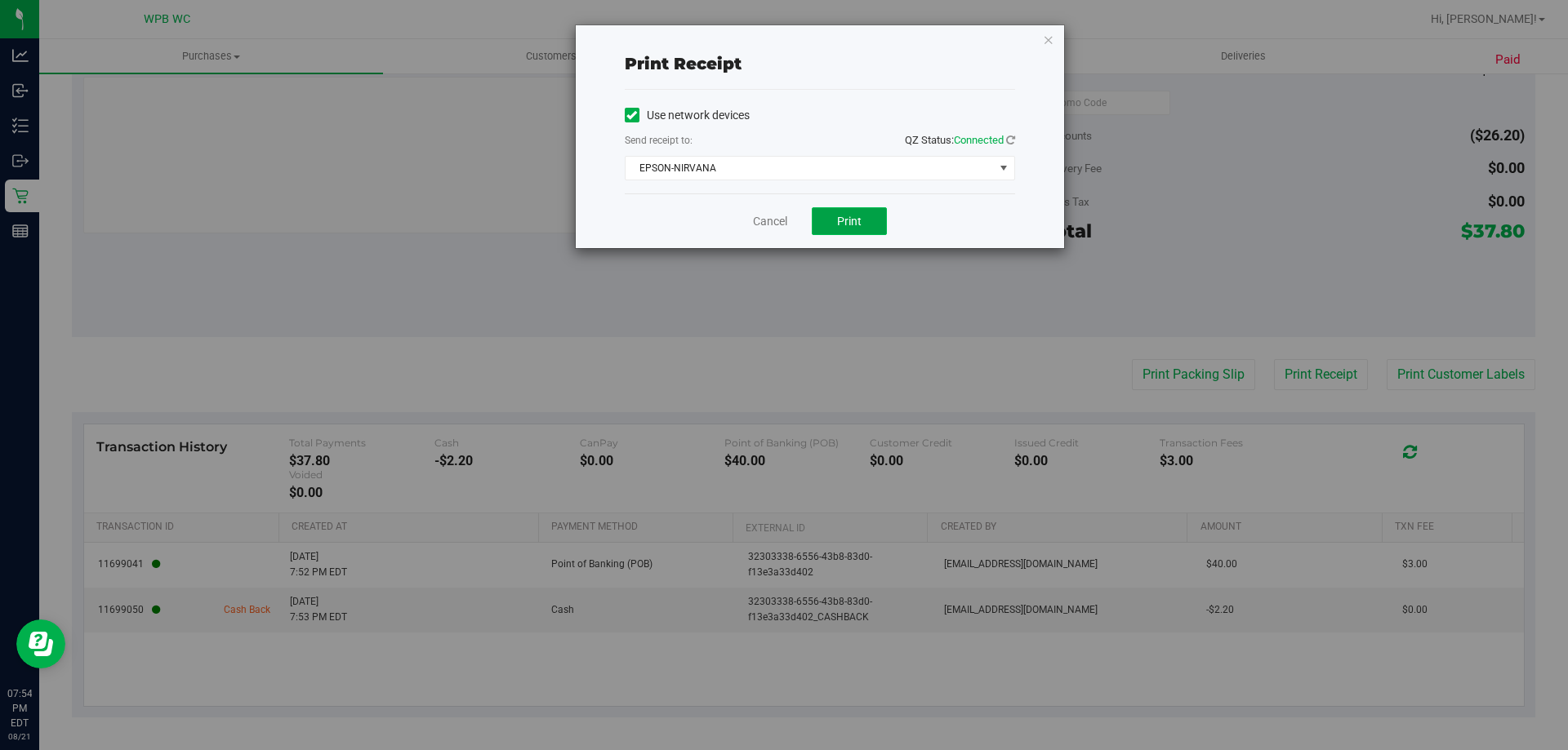
click at [858, 212] on button "Print" at bounding box center [850, 222] width 75 height 28
